Goal: Learn about a topic: Learn about a topic

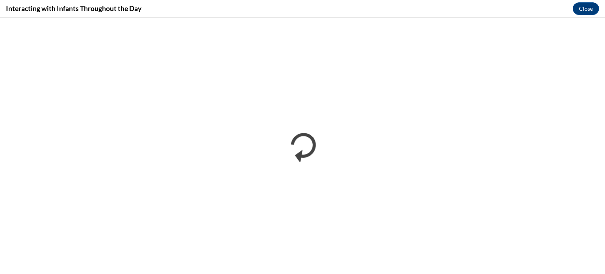
scroll to position [596, 0]
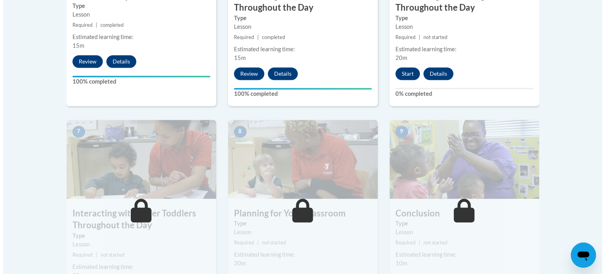
scroll to position [576, 0]
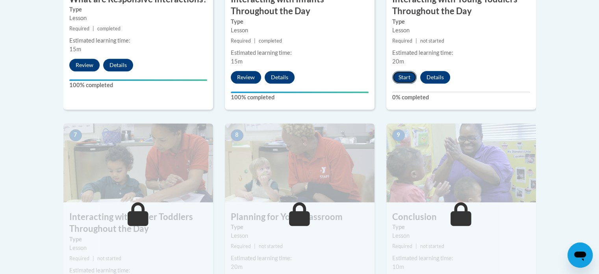
click at [407, 71] on button "Start" at bounding box center [404, 77] width 24 height 13
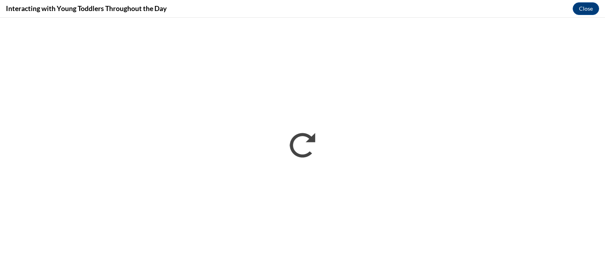
scroll to position [0, 0]
